Goal: Information Seeking & Learning: Understand process/instructions

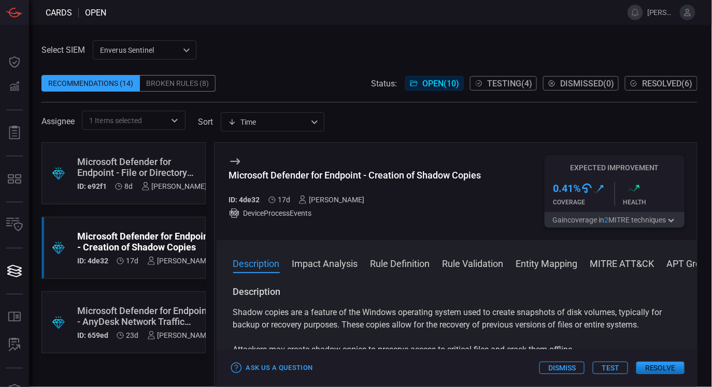
click at [138, 165] on div "Microsoft Defender for Endpoint - File or Directory Discovery via "For" Loop" at bounding box center [142, 167] width 130 height 22
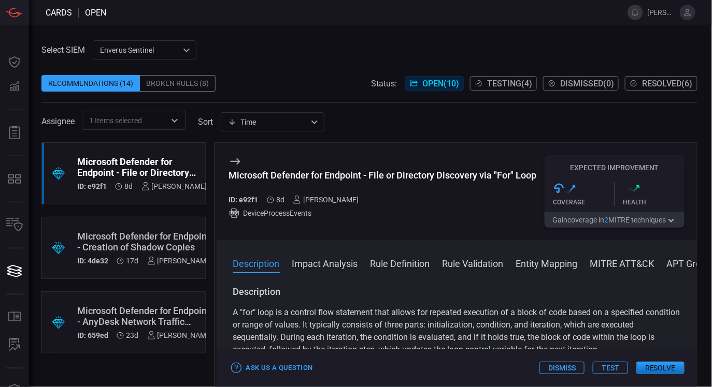
click at [157, 227] on div ".suggested_cards_icon{fill:url(#suggested_cards_icon);} Microsoft Defender for …" at bounding box center [123, 248] width 164 height 62
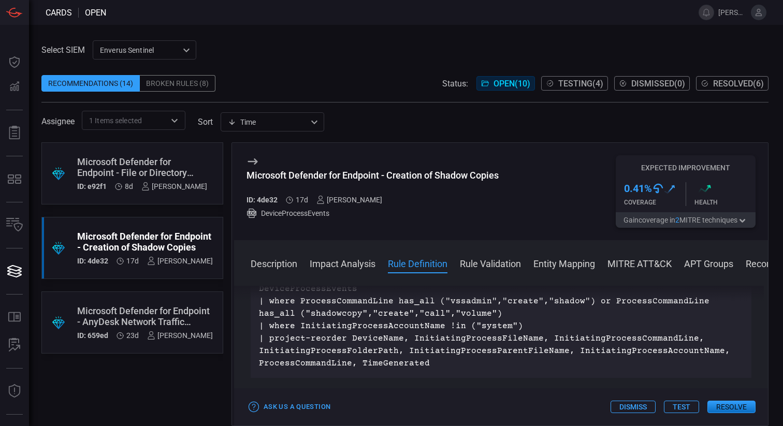
scroll to position [405, 0]
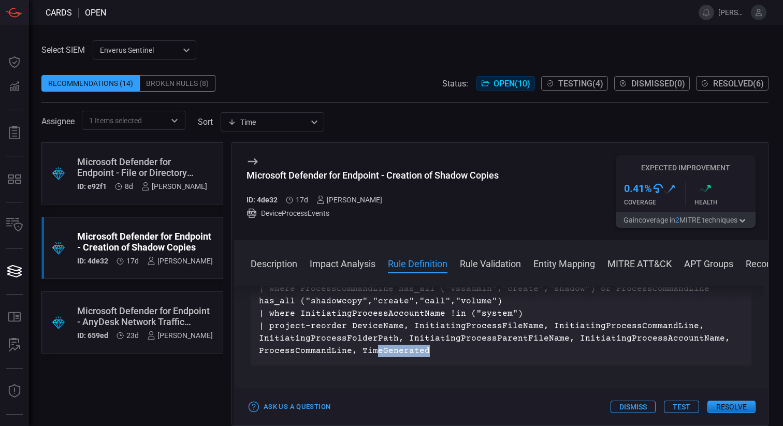
drag, startPoint x: 453, startPoint y: 357, endPoint x: 374, endPoint y: 353, distance: 79.9
click at [374, 353] on p "DeviceProcessEvents | where ProcessCommandLine has_all ("vssadmin","create","sh…" at bounding box center [501, 313] width 484 height 87
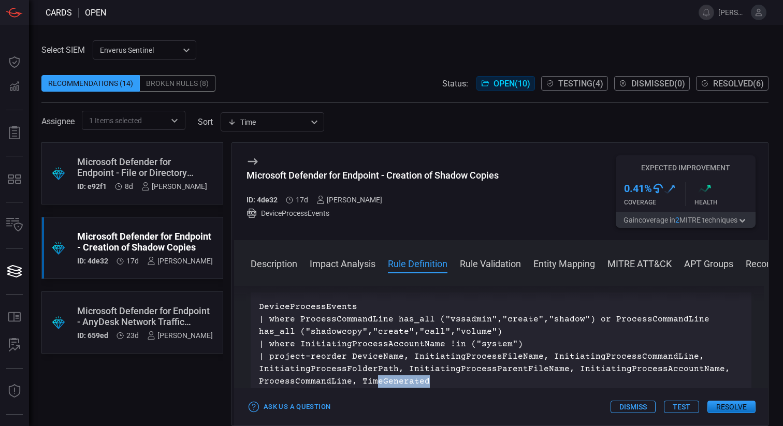
scroll to position [373, 0]
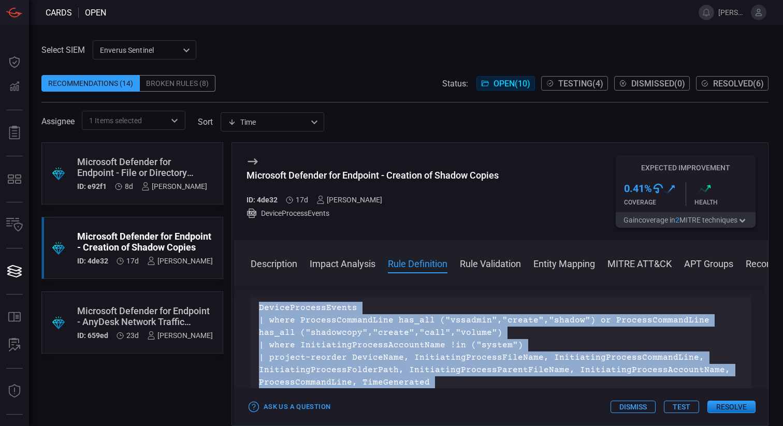
drag, startPoint x: 254, startPoint y: 310, endPoint x: 470, endPoint y: 391, distance: 230.2
click at [470, 387] on div "Microsoft Defender for Endpoint - Creation of Shadow Copies ID: 4de32 17d [PERS…" at bounding box center [500, 284] width 537 height 284
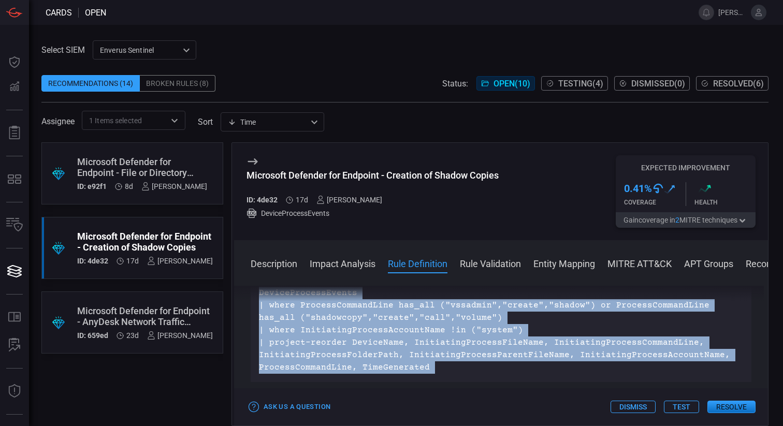
scroll to position [396, 0]
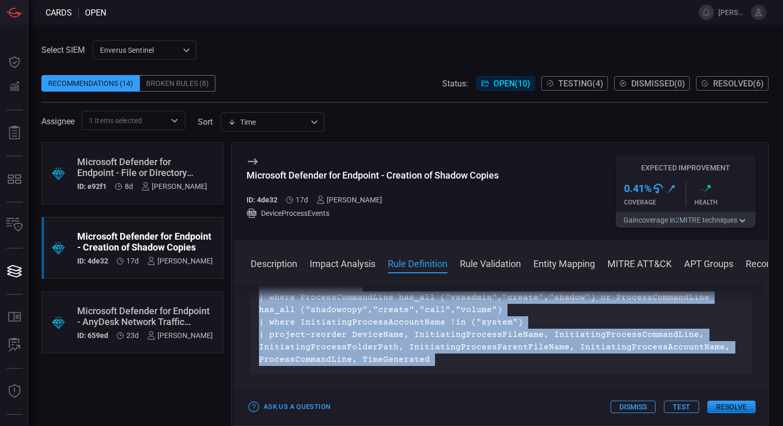
copy div "LoremiPsumdolOrsita | conse AdipiscIngelitSedd eiu_tem ("incididu","utlabo","et…"
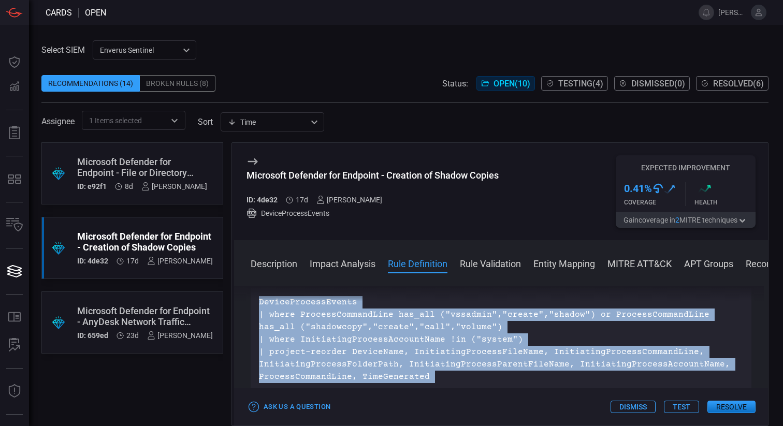
copy div "LoremiPsumdolOrsita | conse AdipiscIngelitSedd eiu_tem ("incididu","utlabo","et…"
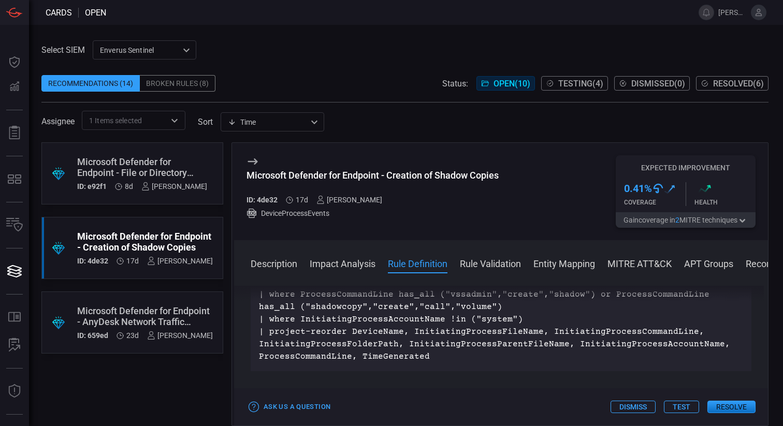
click at [430, 368] on div "DeviceProcessEvents | where ProcessCommandLine has_all ("vssadmin","create","sh…" at bounding box center [501, 320] width 501 height 104
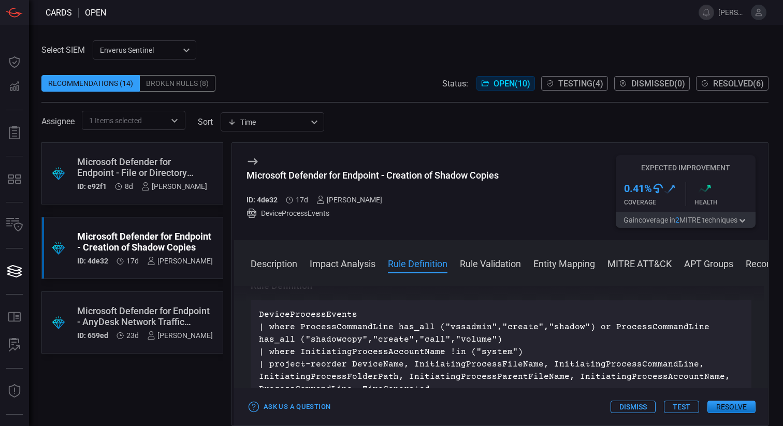
scroll to position [368, 0]
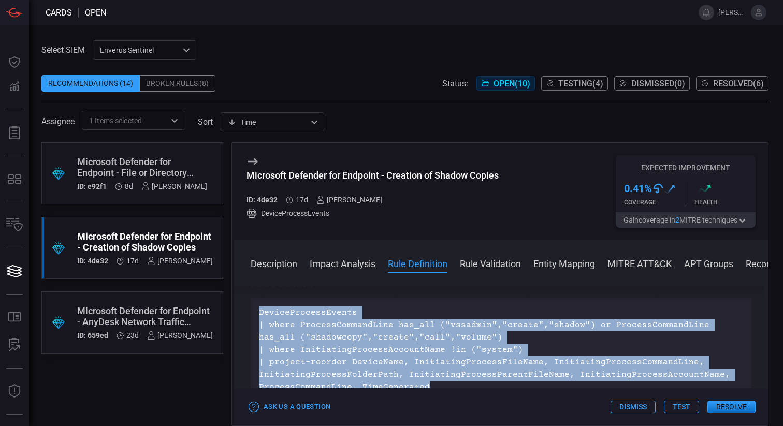
drag, startPoint x: 254, startPoint y: 313, endPoint x: 453, endPoint y: 384, distance: 210.5
click at [453, 384] on div "DeviceProcessEvents | where ProcessCommandLine has_all ("vssadmin","create","sh…" at bounding box center [501, 350] width 501 height 104
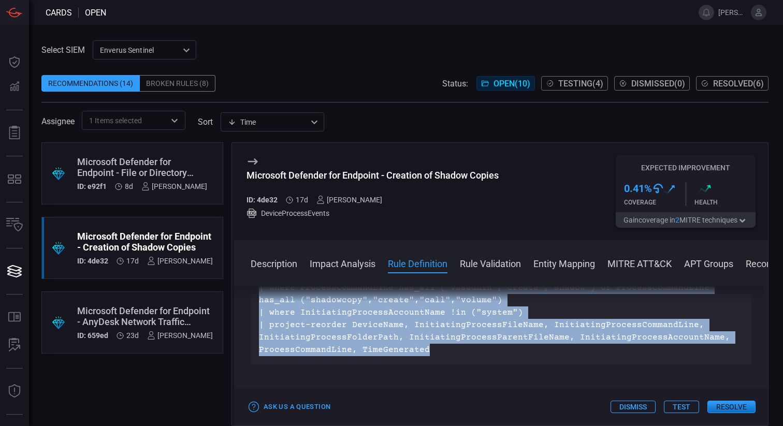
scroll to position [407, 0]
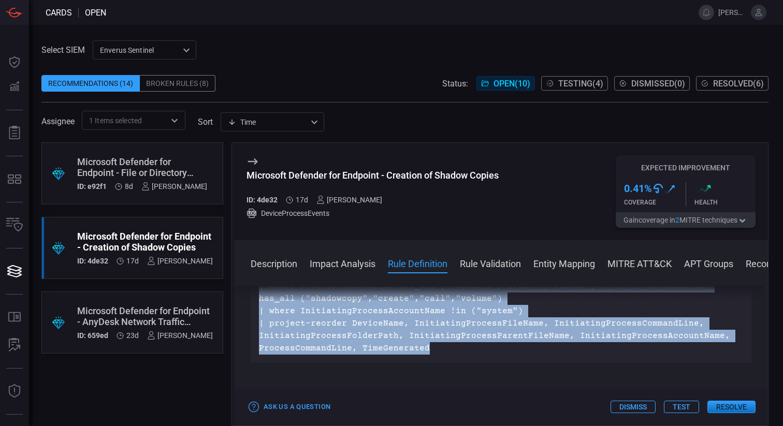
copy p "DeviceProcessEvents | where ProcessCommandLine has_all ("vssadmin","create","sh…"
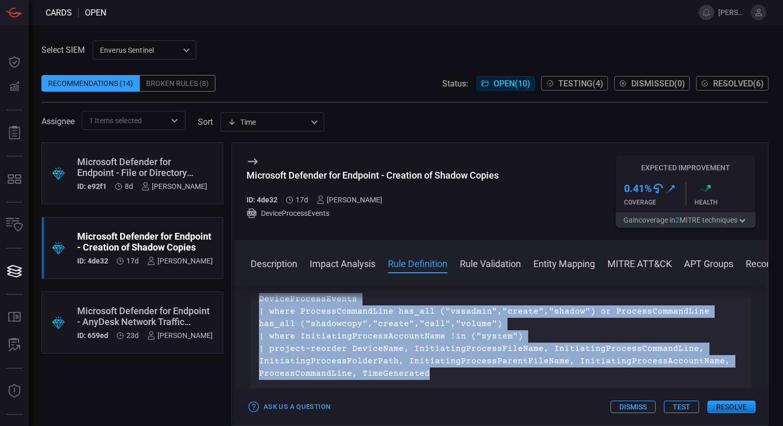
scroll to position [375, 0]
